Goal: Task Accomplishment & Management: Manage account settings

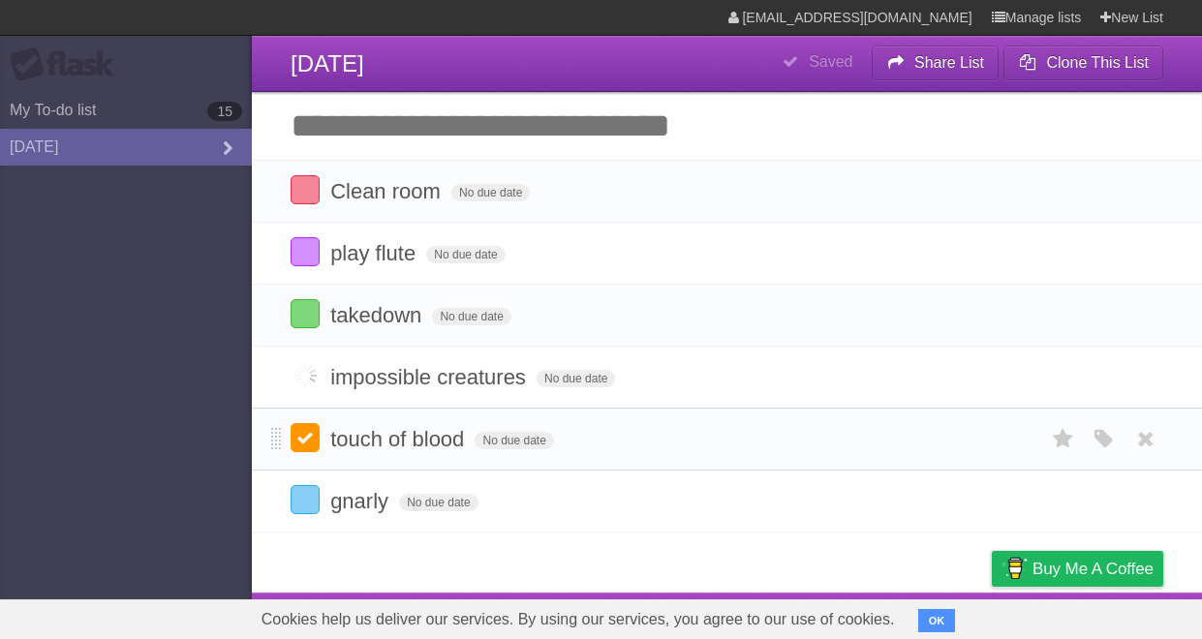
click at [298, 442] on label at bounding box center [305, 437] width 29 height 29
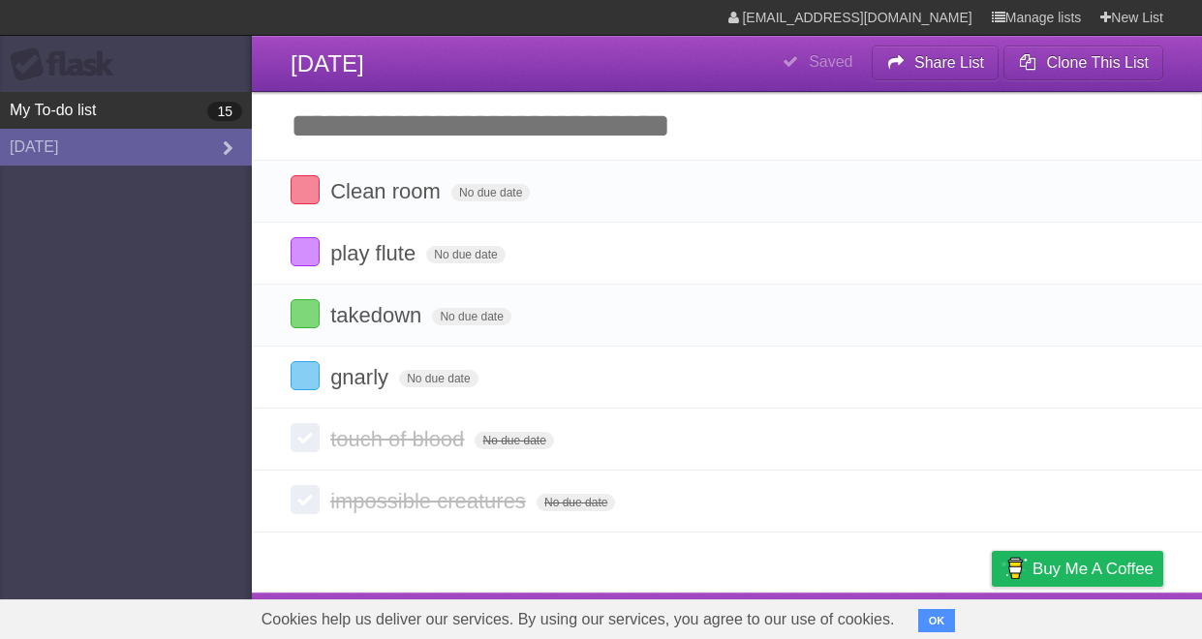
click at [125, 95] on link "My To-do list 15" at bounding box center [126, 110] width 252 height 37
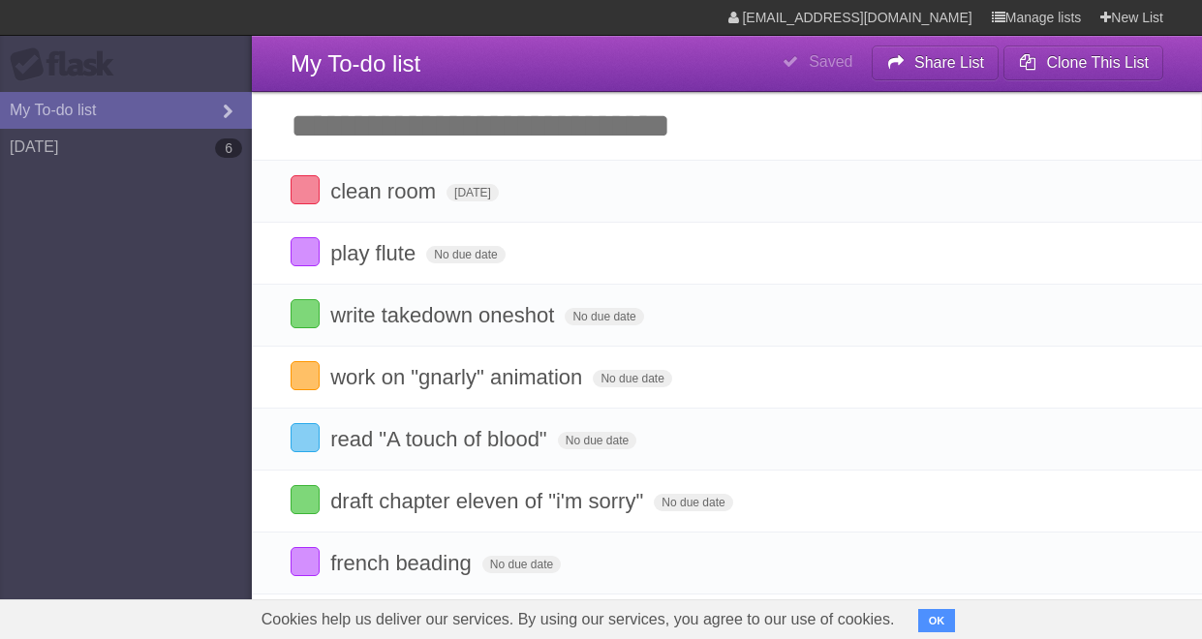
type span "[DATE]"
click at [305, 445] on label at bounding box center [305, 437] width 29 height 29
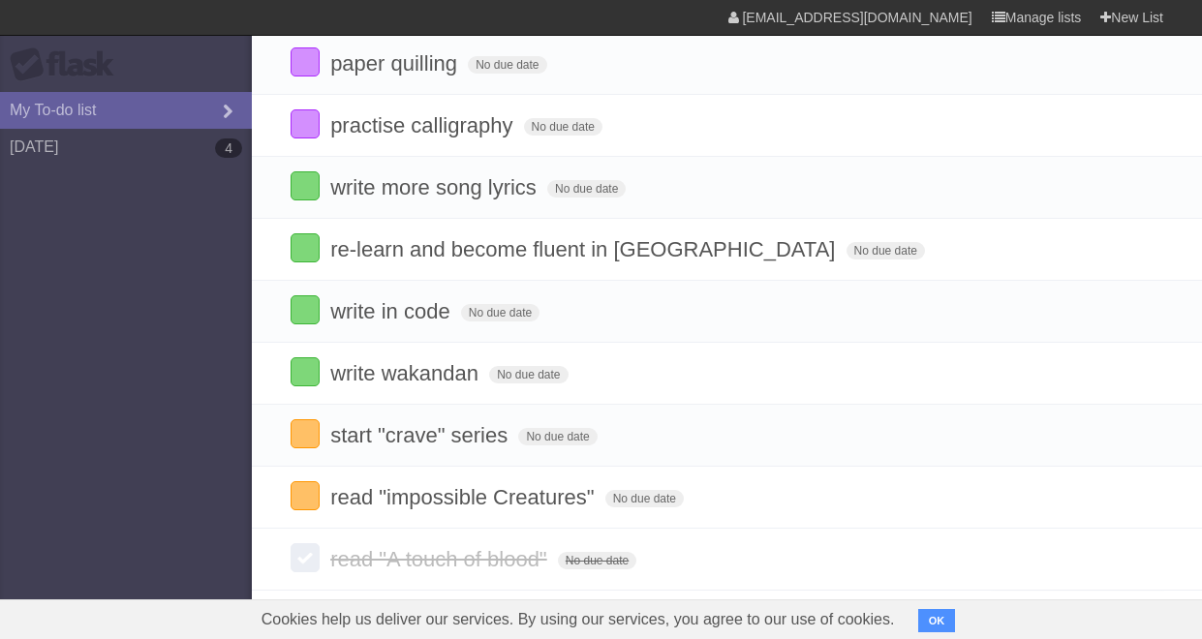
scroll to position [529, 0]
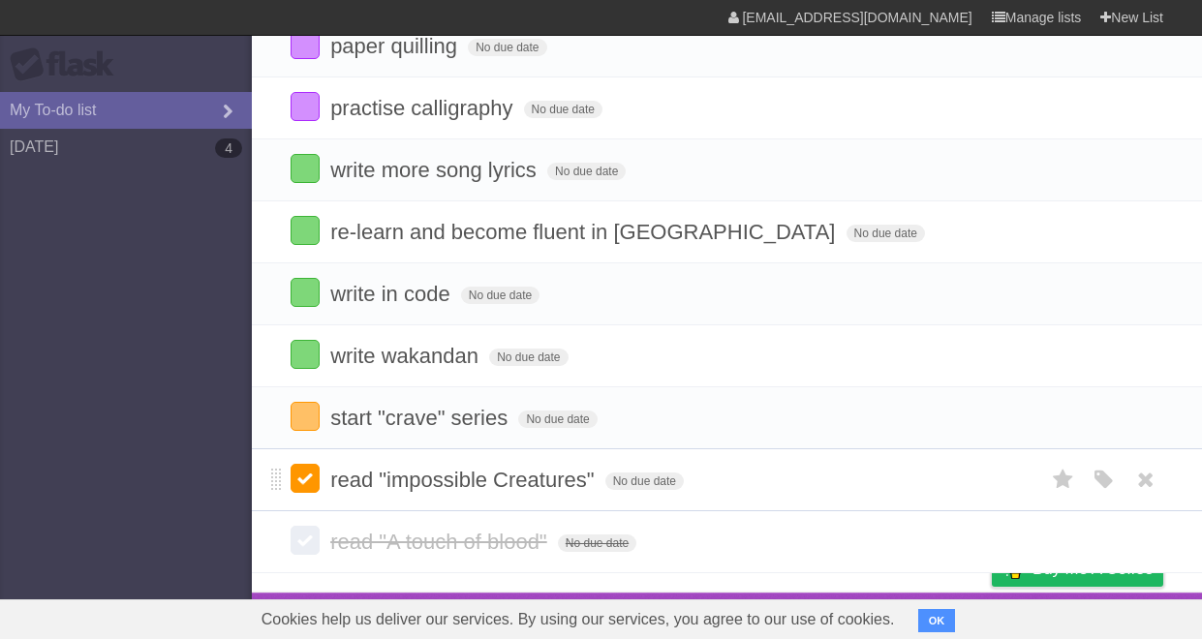
click at [297, 481] on label at bounding box center [305, 478] width 29 height 29
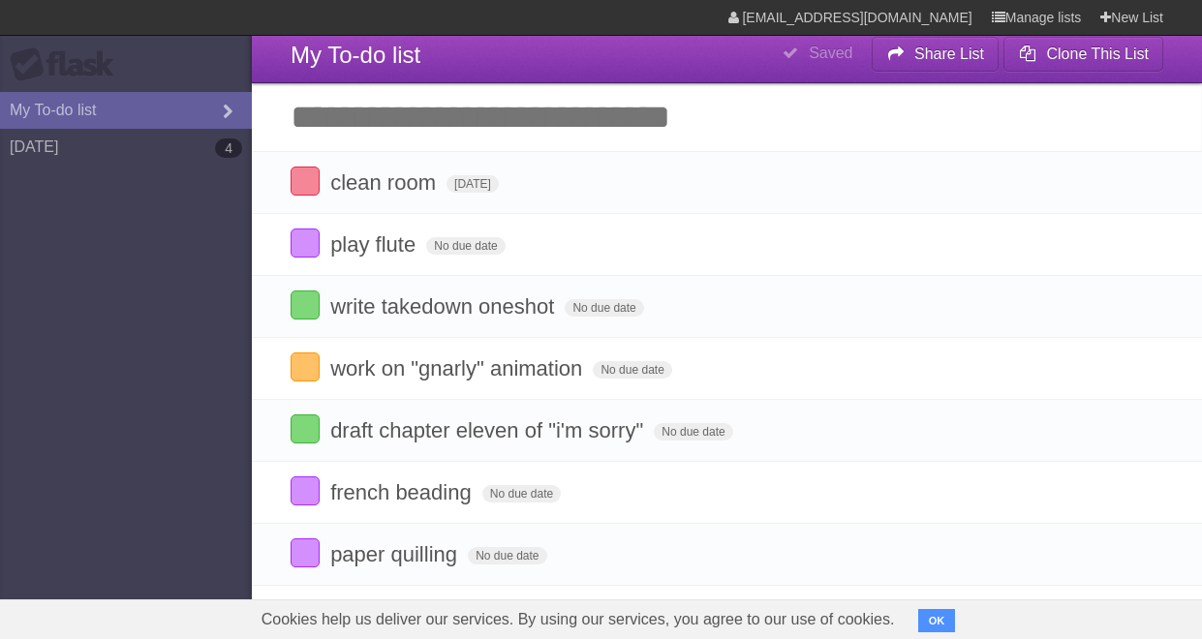
scroll to position [0, 0]
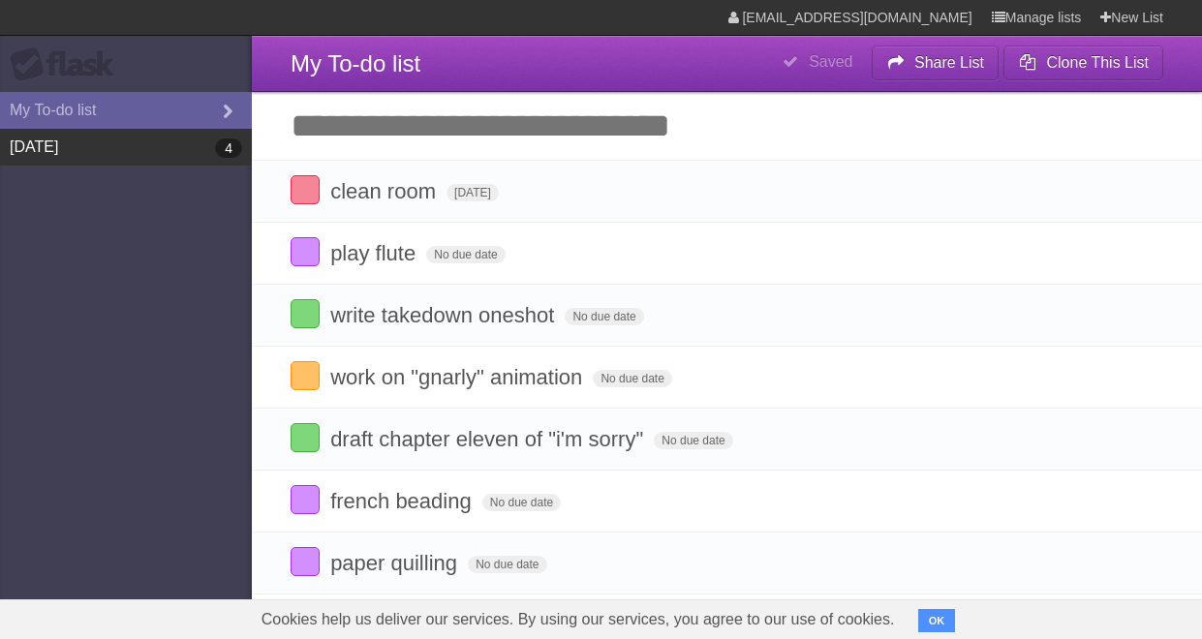
click at [202, 153] on link "[DATE] 4" at bounding box center [126, 147] width 252 height 37
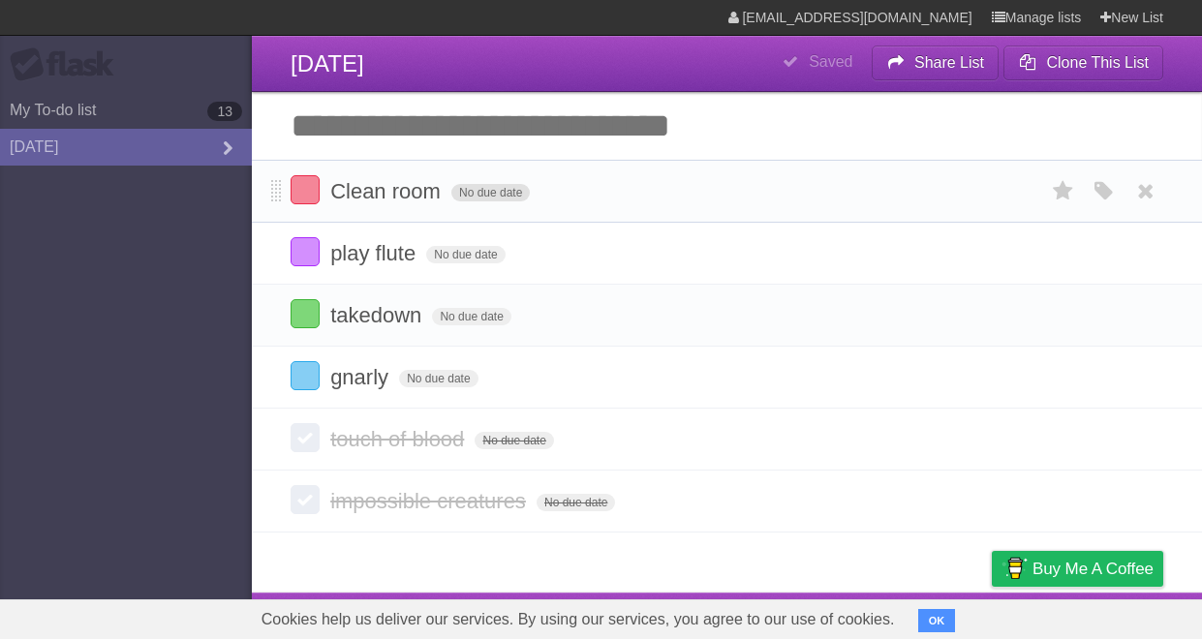
click at [500, 184] on span "No due date" at bounding box center [490, 192] width 78 height 17
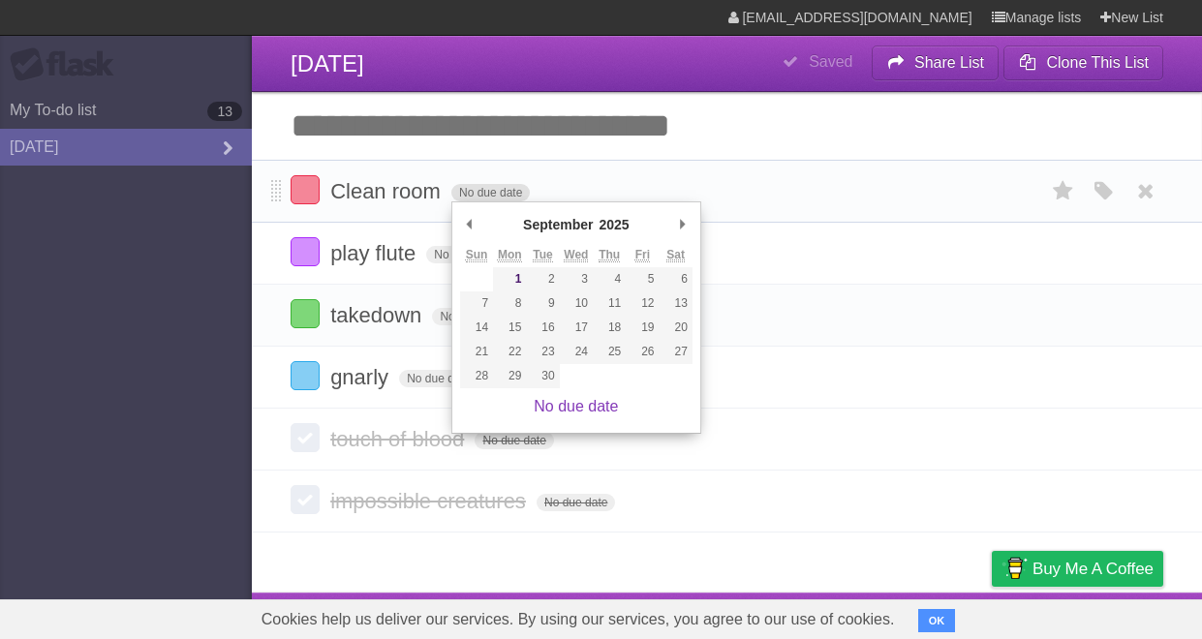
type span "[DATE]"
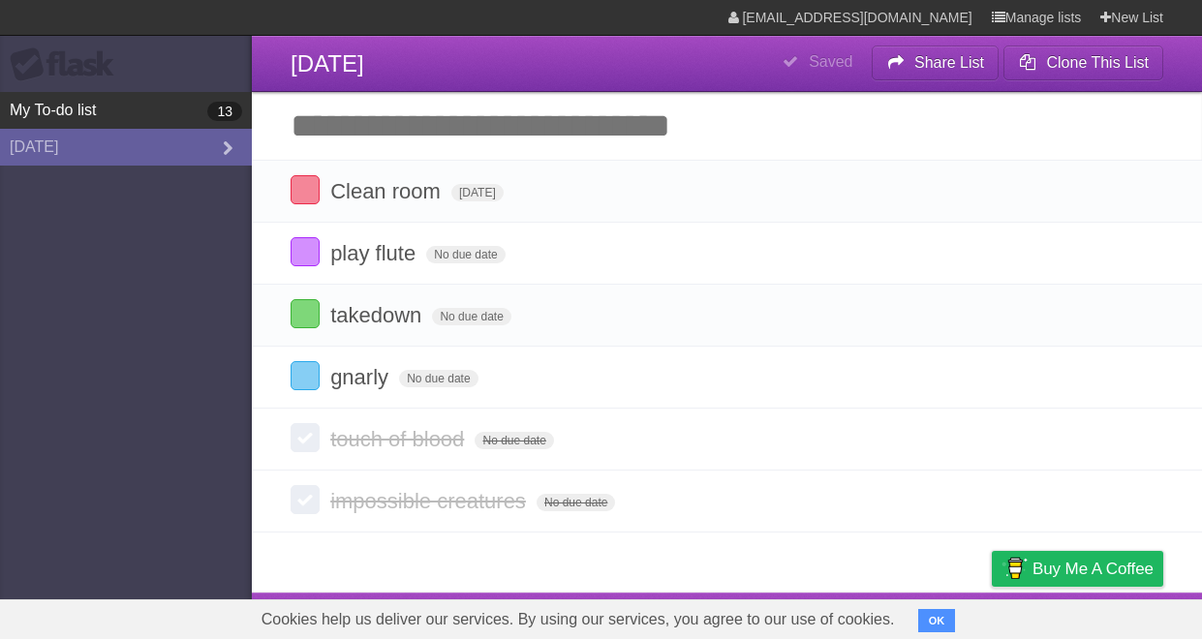
click at [156, 109] on link "My To-do list 13" at bounding box center [126, 110] width 252 height 37
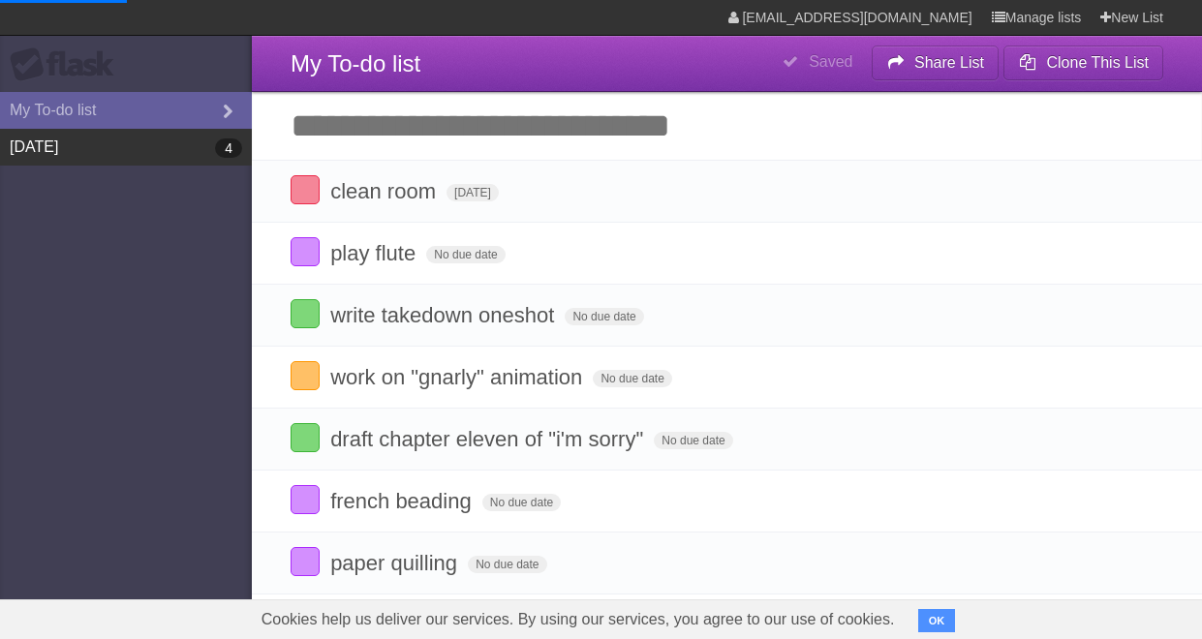
click at [174, 153] on link "[DATE] 4" at bounding box center [126, 147] width 252 height 37
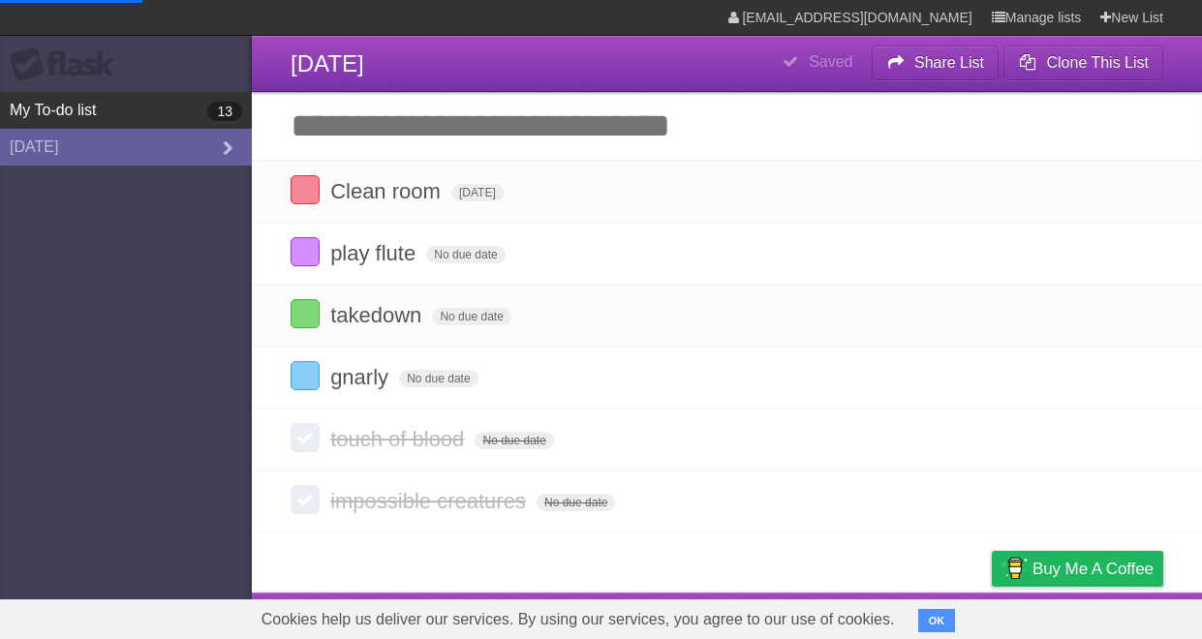
click at [182, 106] on link "My To-do list 13" at bounding box center [126, 110] width 252 height 37
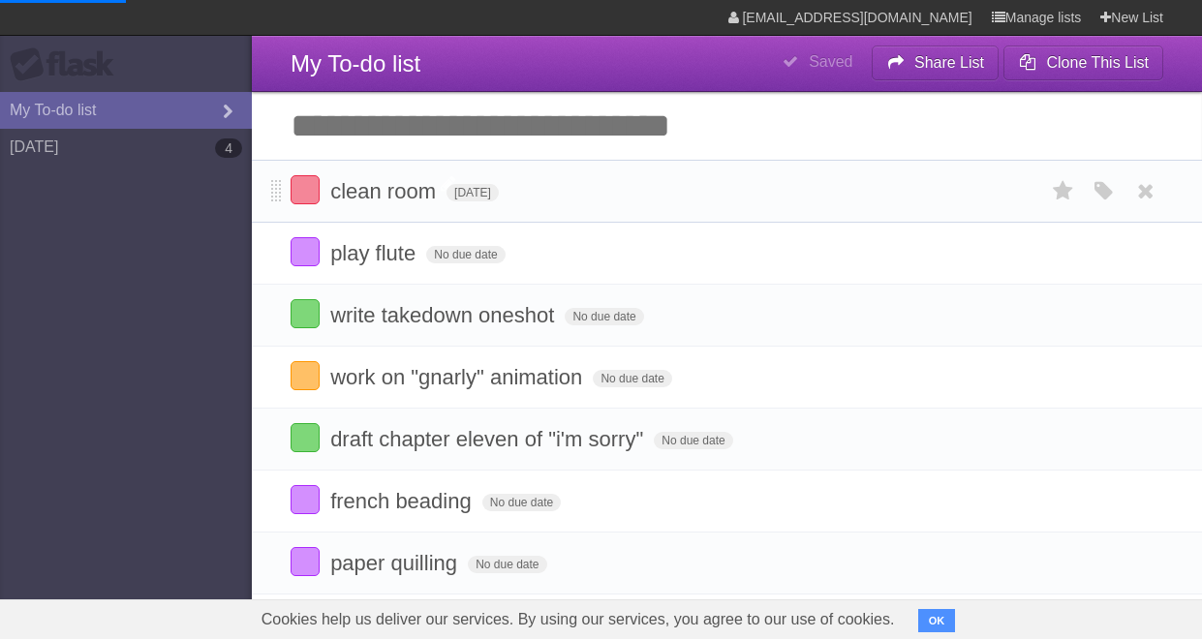
click at [336, 189] on span "clean room" at bounding box center [385, 191] width 110 height 24
click at [334, 194] on input "**********" at bounding box center [384, 192] width 109 height 25
click at [375, 184] on span "clean room" at bounding box center [385, 191] width 110 height 24
type input "**********"
click at [142, 385] on aside "Flask My To-do list [DATE] 4" at bounding box center [126, 319] width 252 height 639
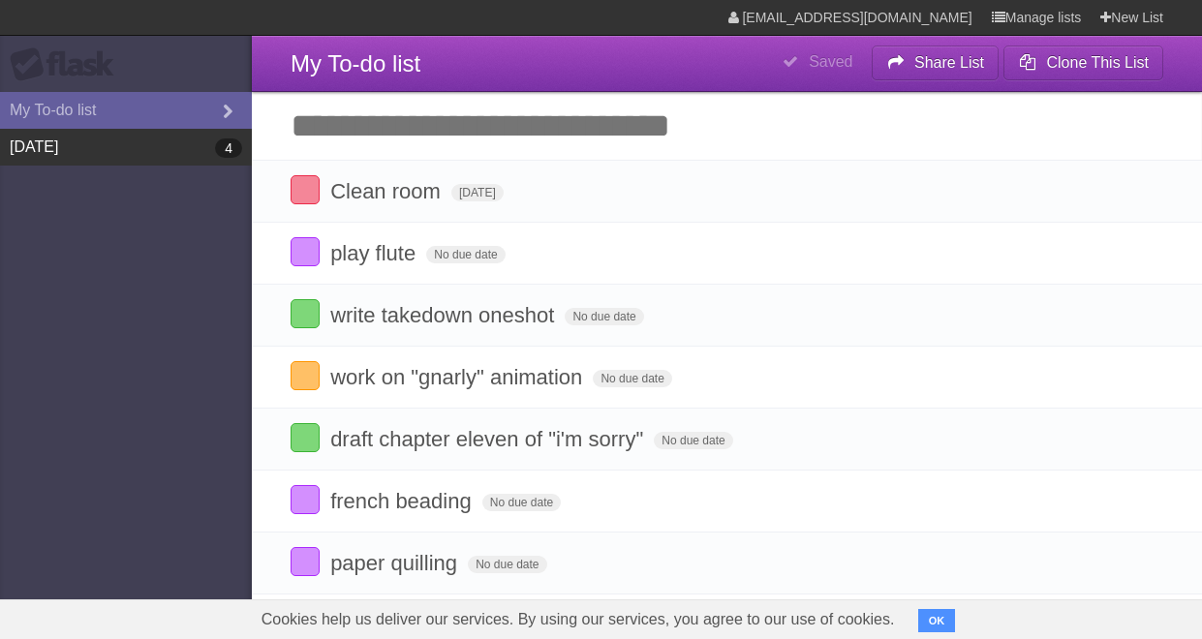
click at [85, 143] on link "[DATE] 4" at bounding box center [126, 147] width 252 height 37
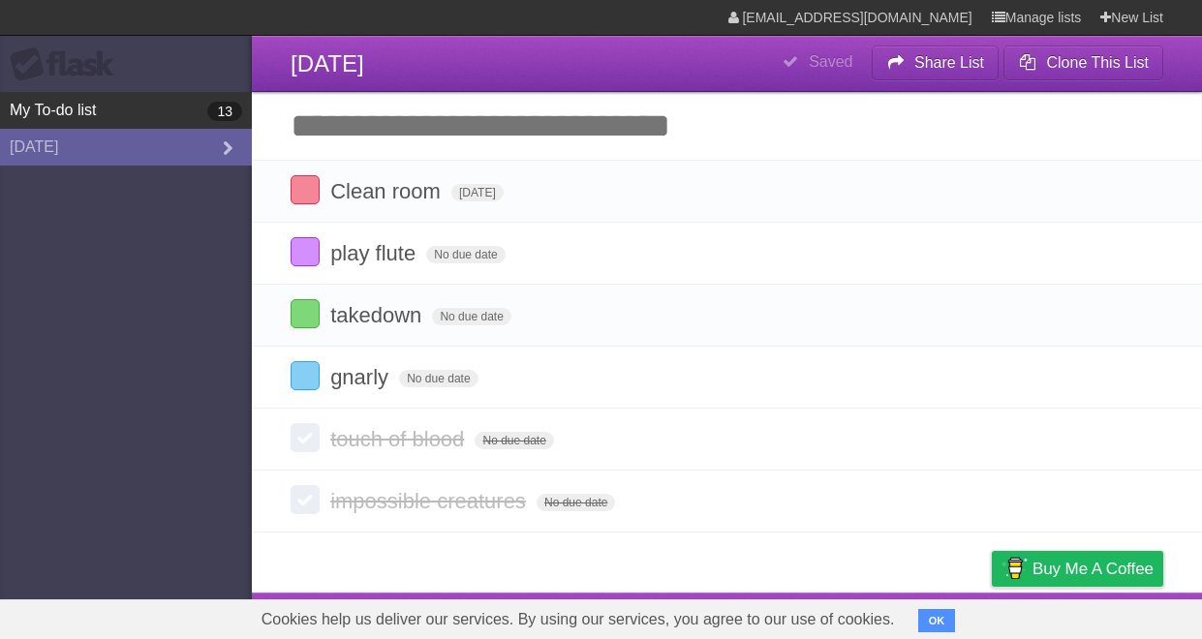
click at [85, 104] on link "My To-do list 13" at bounding box center [126, 110] width 252 height 37
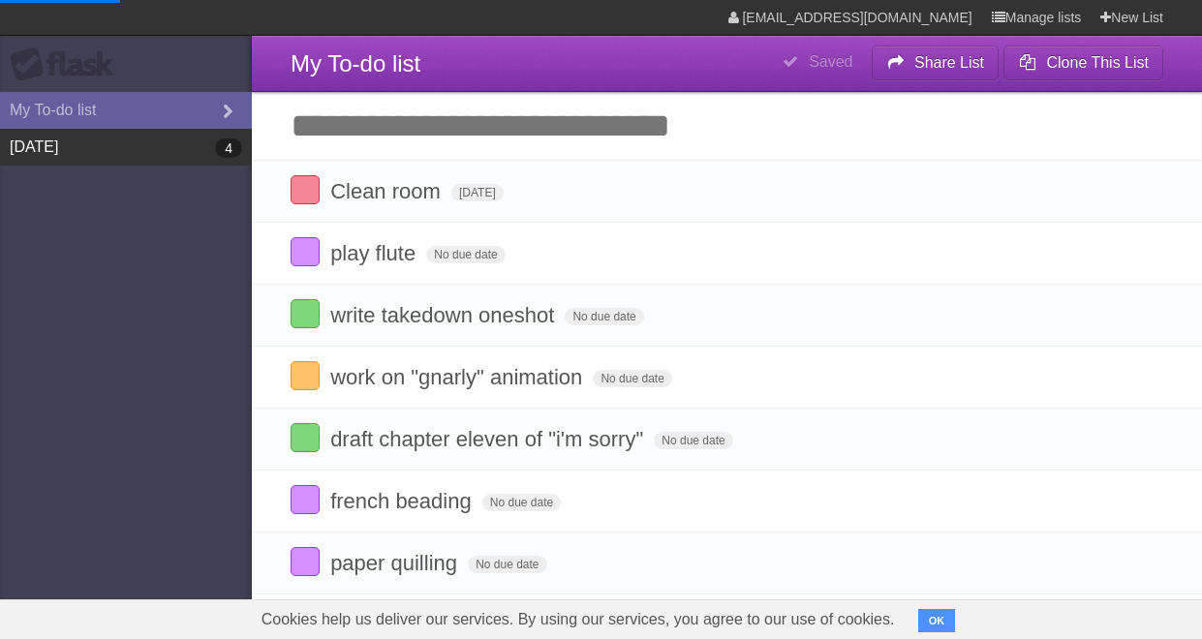
click at [83, 147] on link "[DATE] 4" at bounding box center [126, 147] width 252 height 37
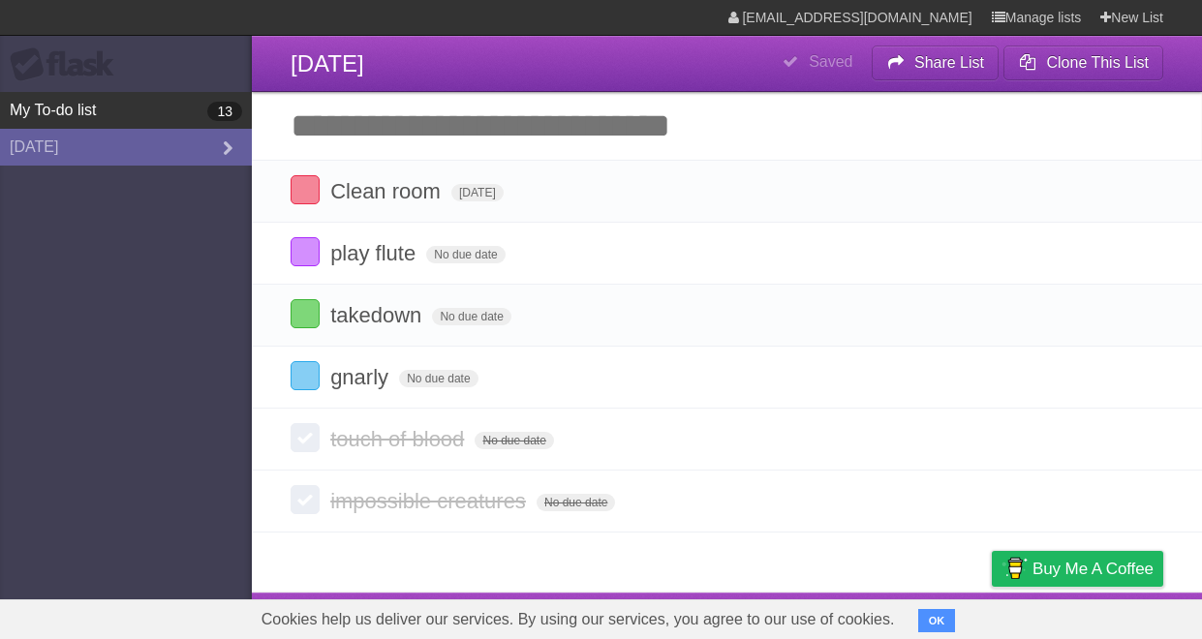
click at [79, 108] on link "My To-do list 13" at bounding box center [126, 110] width 252 height 37
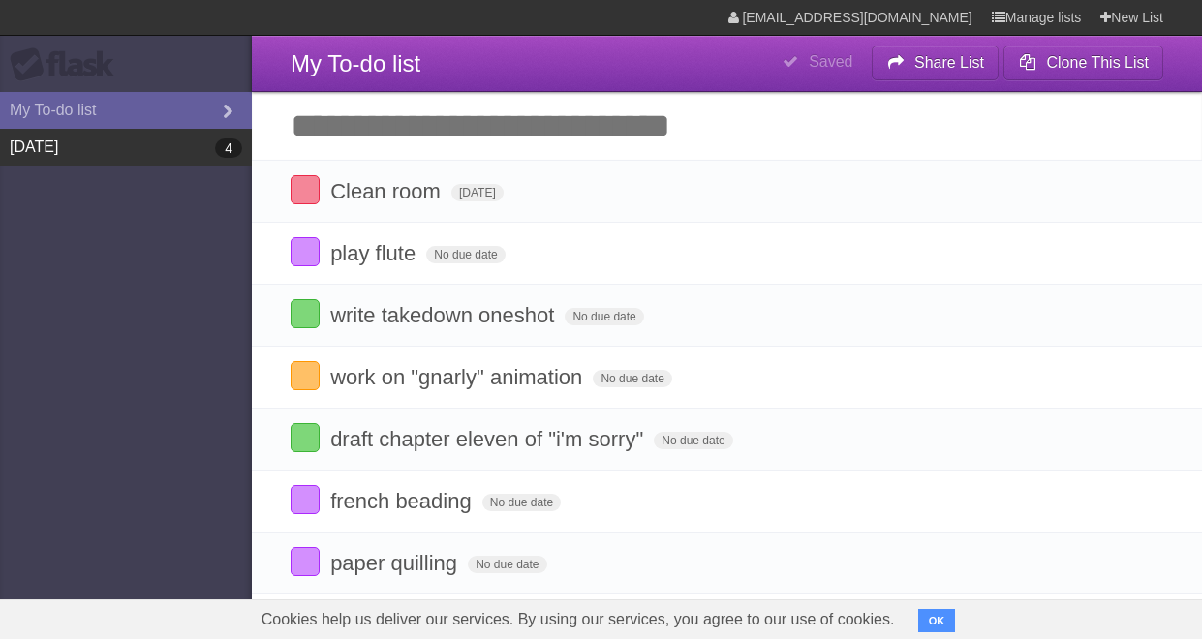
click at [72, 149] on link "[DATE] 4" at bounding box center [126, 147] width 252 height 37
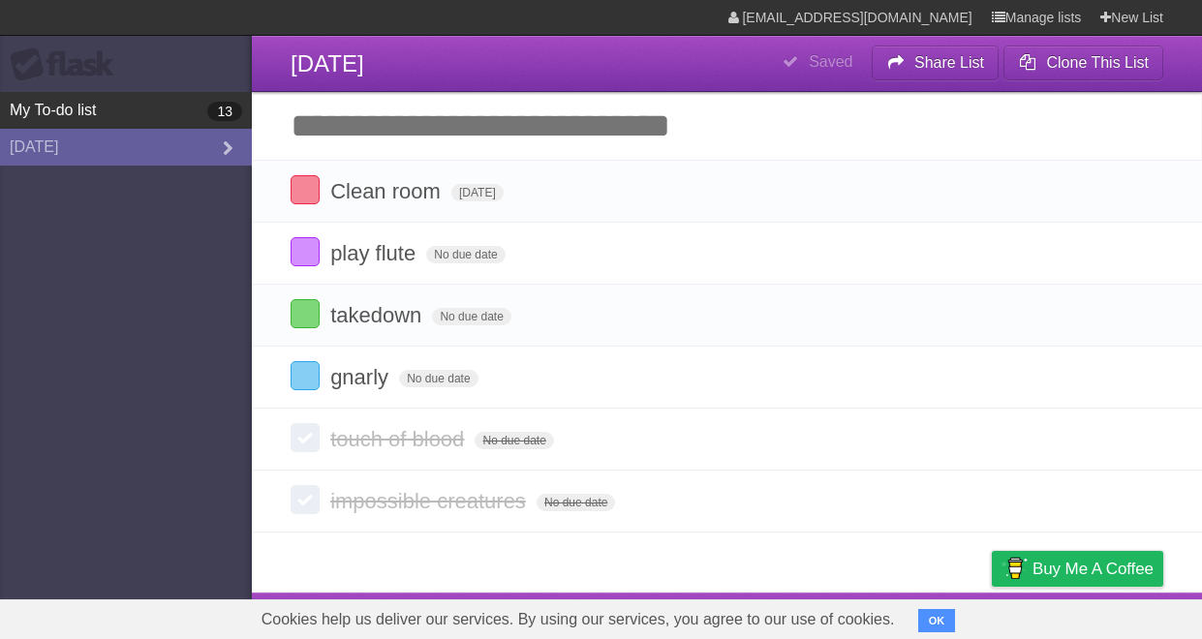
click at [77, 109] on link "My To-do list 13" at bounding box center [126, 110] width 252 height 37
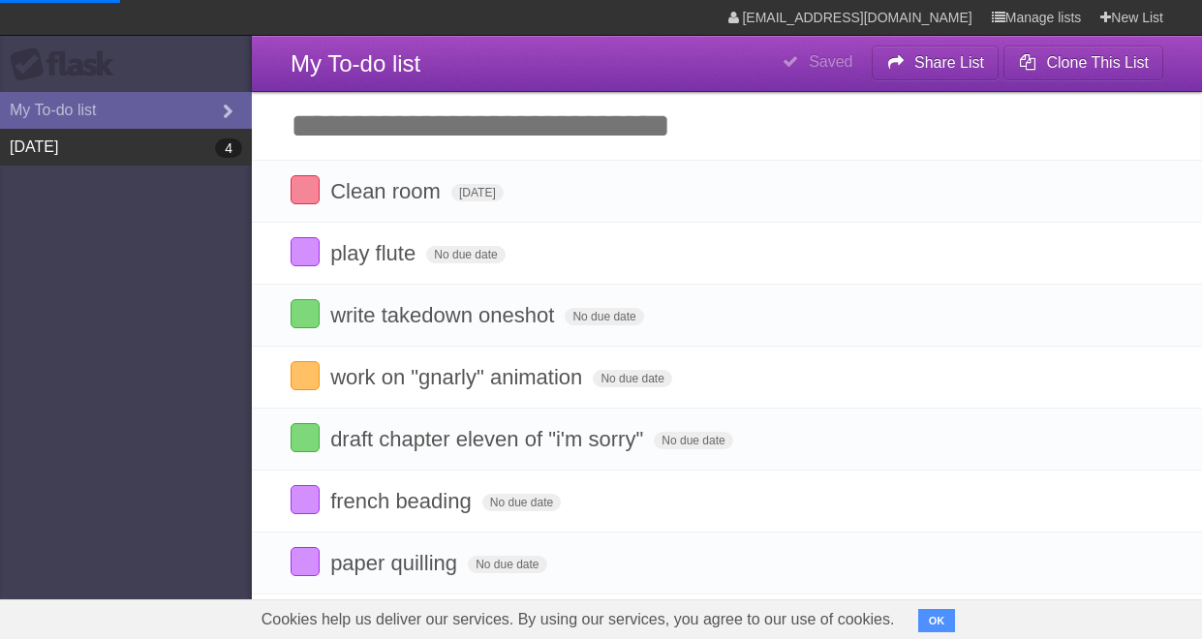
click at [78, 157] on link "[DATE] 4" at bounding box center [126, 147] width 252 height 37
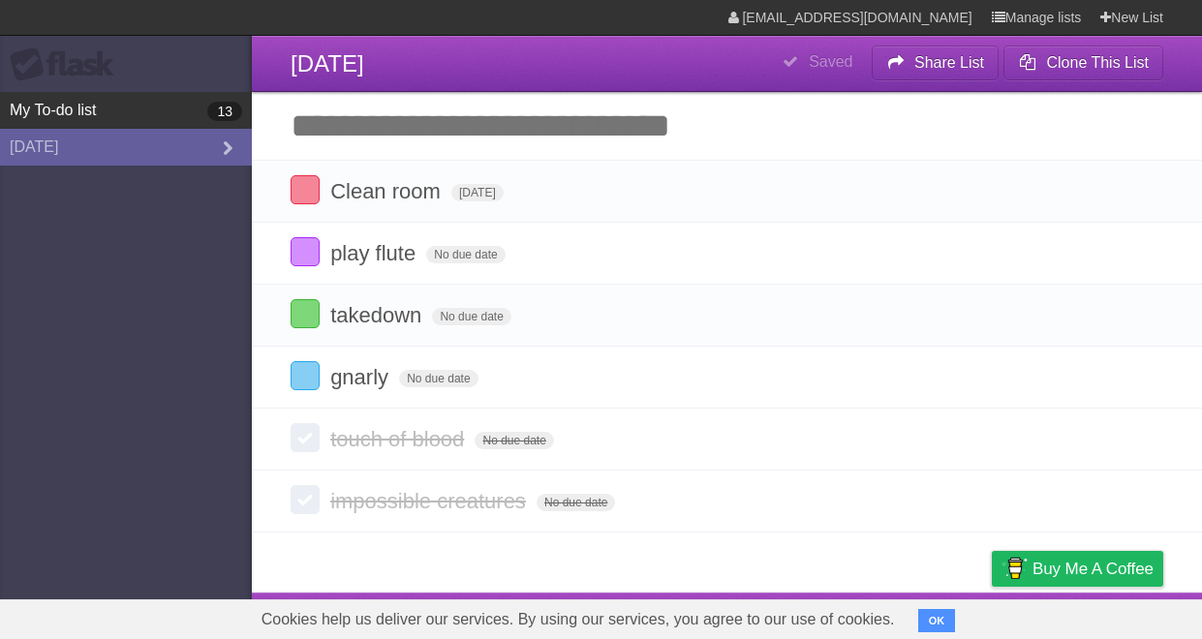
click at [81, 111] on link "My To-do list 13" at bounding box center [126, 110] width 252 height 37
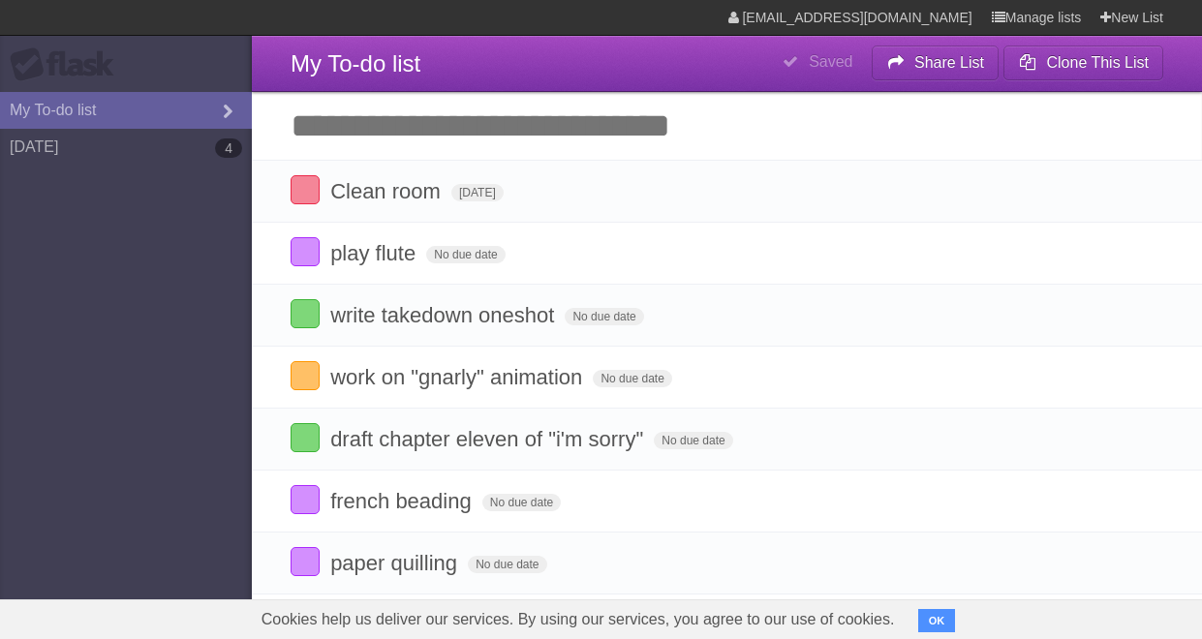
type span "[DATE]"
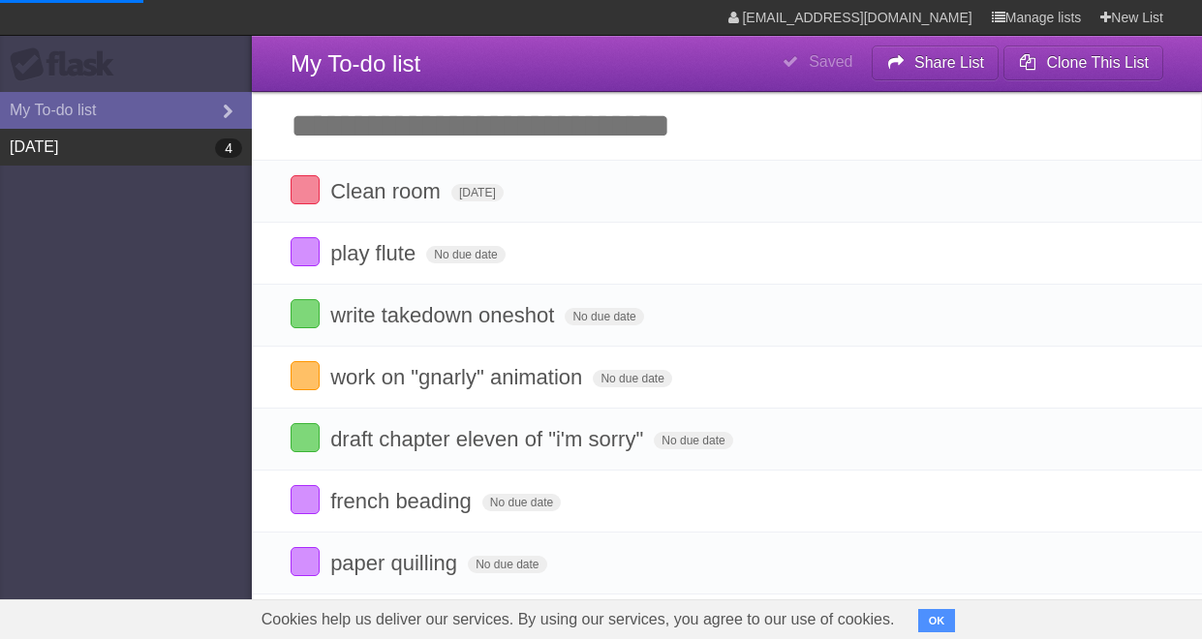
click at [70, 165] on link "[DATE] 4" at bounding box center [126, 147] width 252 height 37
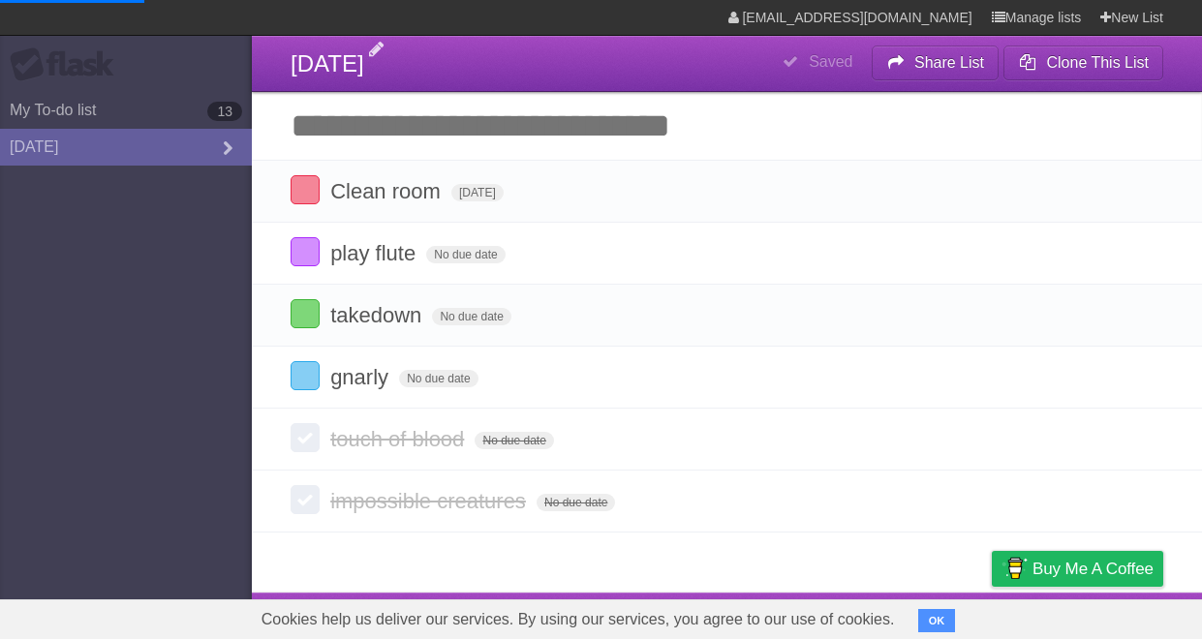
click at [342, 52] on span "[DATE]" at bounding box center [328, 63] width 74 height 26
click at [348, 62] on span "[DATE]" at bounding box center [328, 63] width 74 height 26
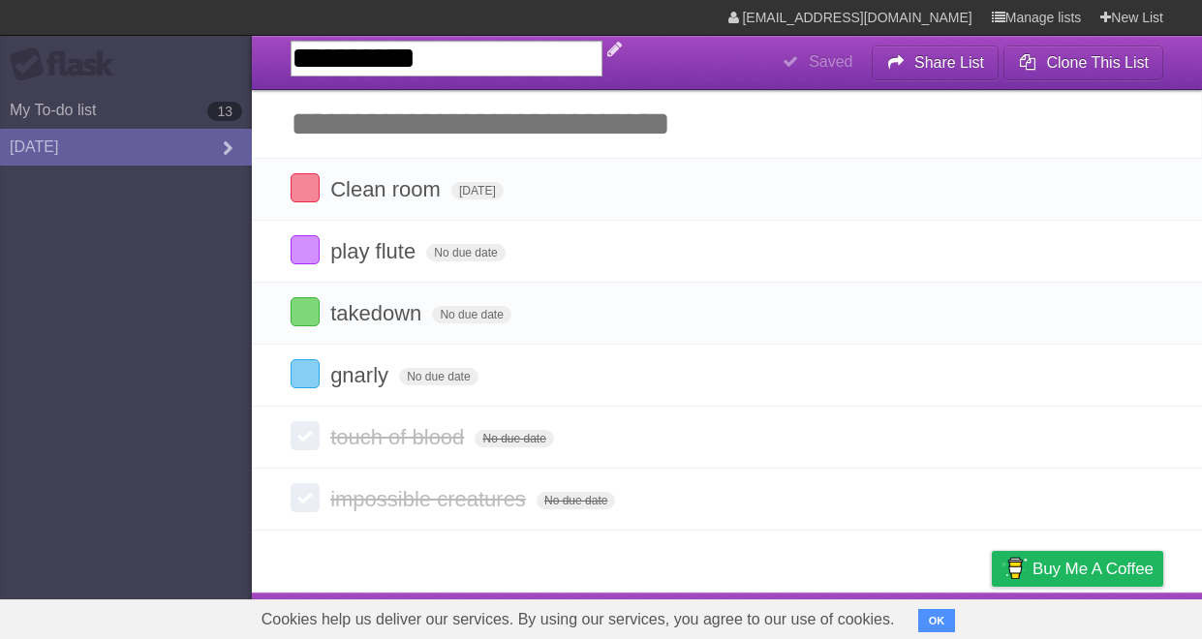
click at [362, 61] on input "**********" at bounding box center [447, 59] width 312 height 36
type input "**********"
click at [54, 454] on aside "Flask My To-do list 13 [DATE]" at bounding box center [126, 319] width 252 height 639
